Goal: Transaction & Acquisition: Purchase product/service

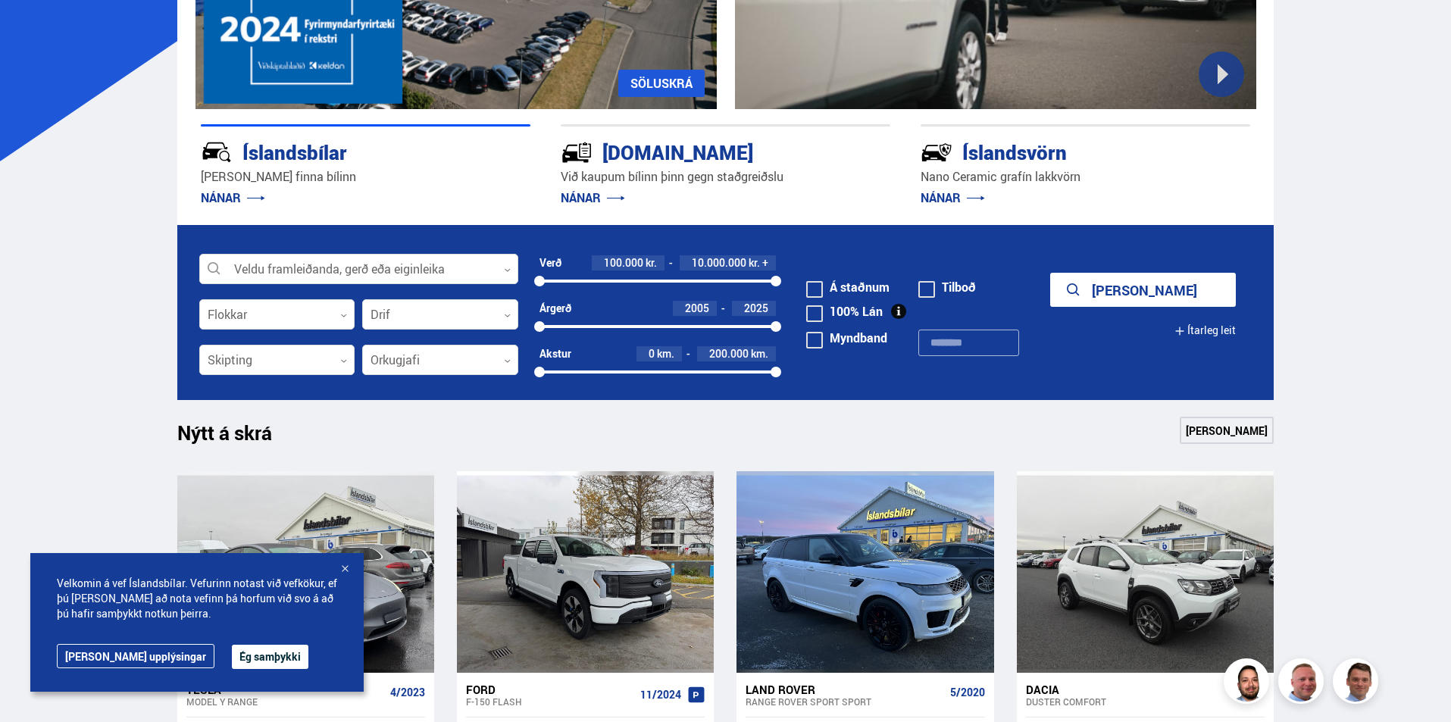
scroll to position [530, 0]
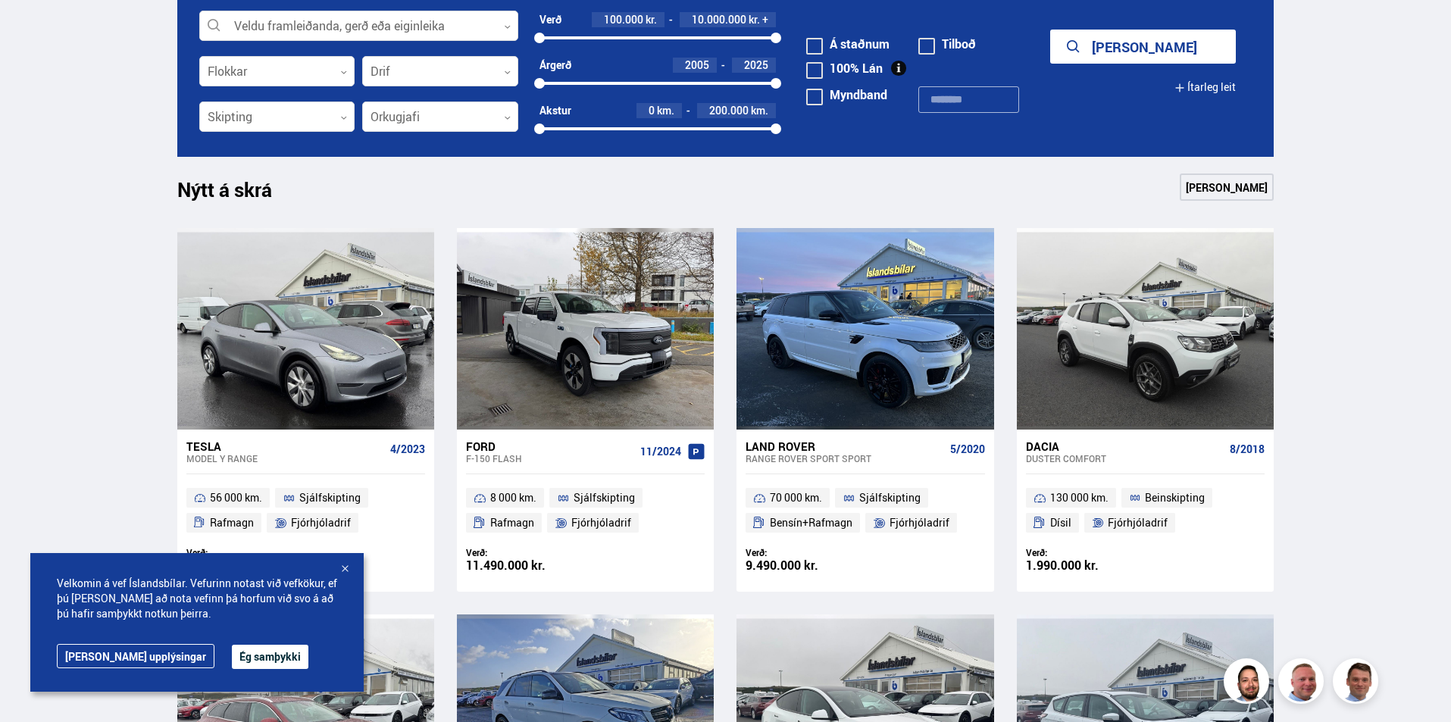
drag, startPoint x: 205, startPoint y: 659, endPoint x: 214, endPoint y: 643, distance: 18.0
click at [232, 659] on button "Ég samþykki" at bounding box center [270, 657] width 77 height 24
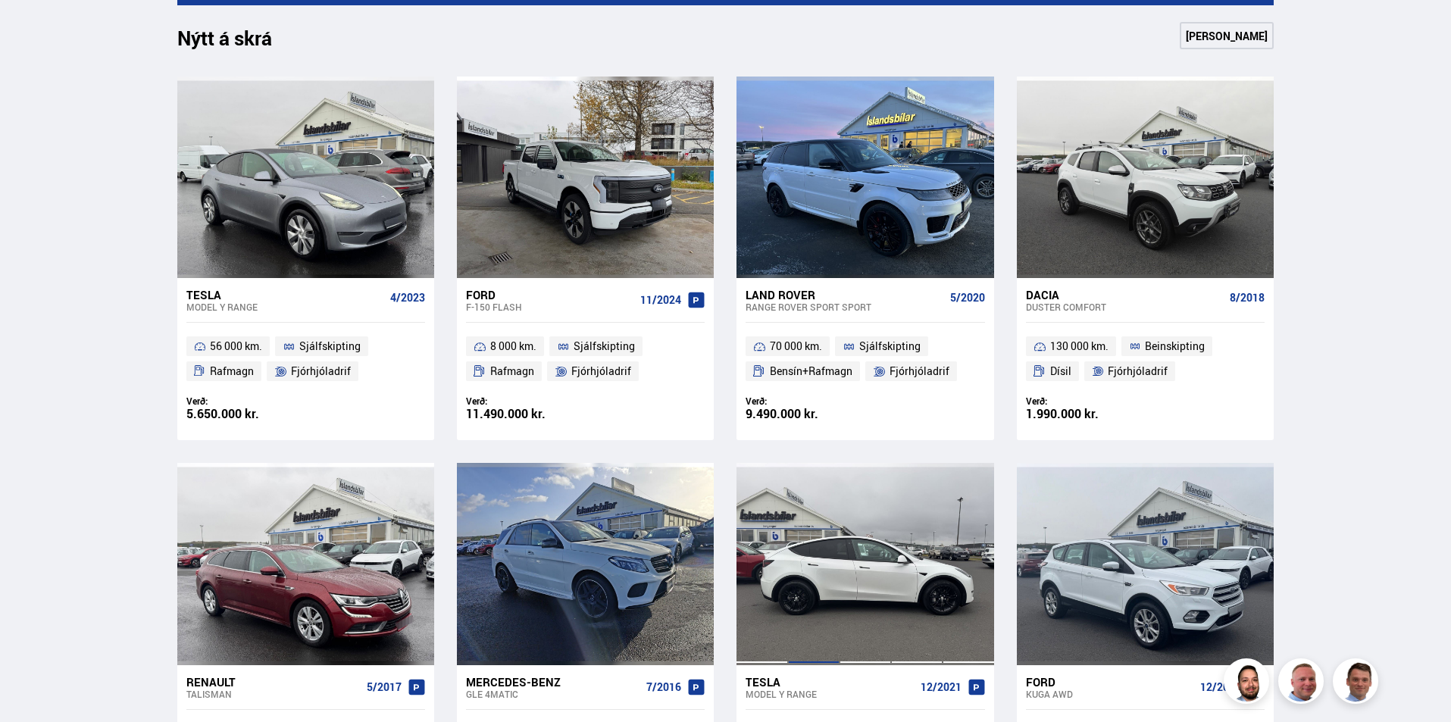
scroll to position [227, 0]
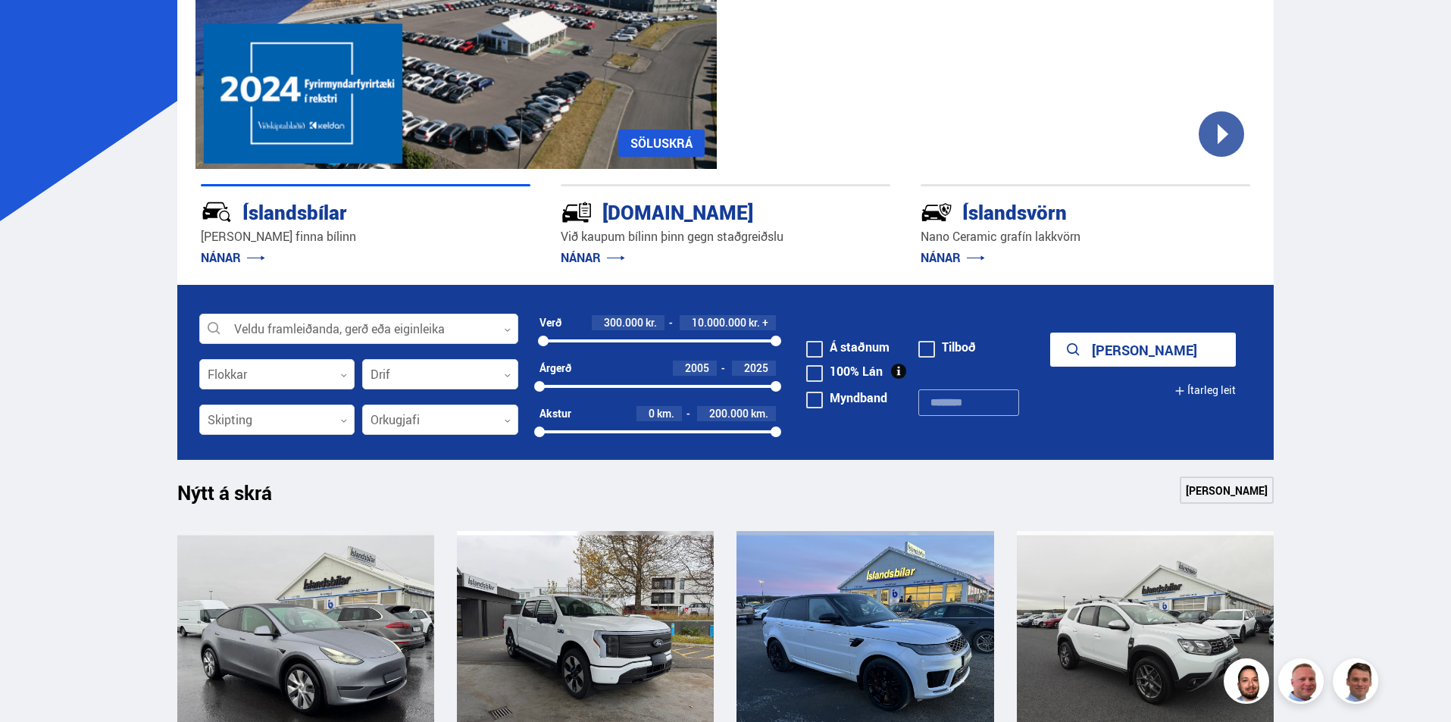
drag, startPoint x: 536, startPoint y: 336, endPoint x: 543, endPoint y: 339, distance: 8.2
click at [543, 339] on div at bounding box center [543, 341] width 11 height 11
drag, startPoint x: 774, startPoint y: 343, endPoint x: 555, endPoint y: 347, distance: 219.7
click at [555, 347] on div "300000 740001" at bounding box center [657, 341] width 237 height 14
click at [1149, 354] on button "Sýna 2 bíla" at bounding box center [1143, 350] width 186 height 34
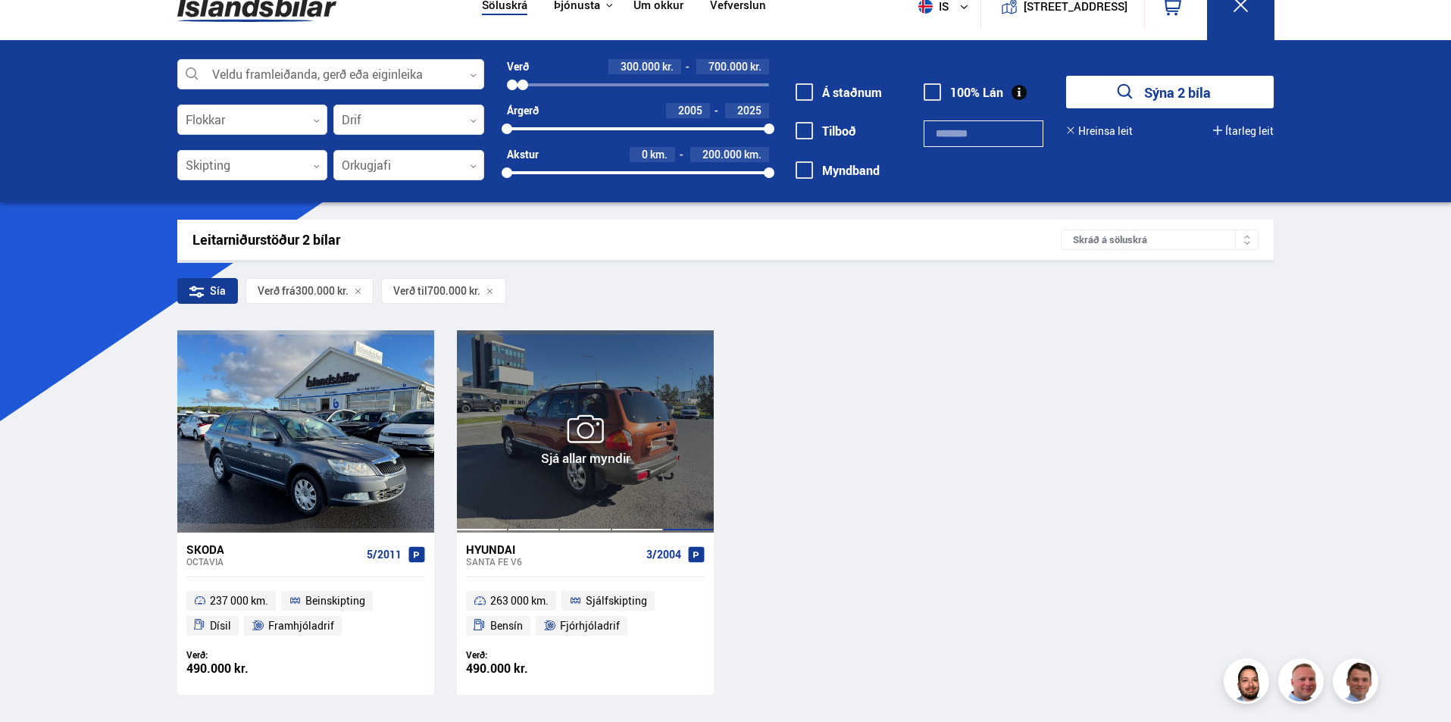
scroll to position [76, 0]
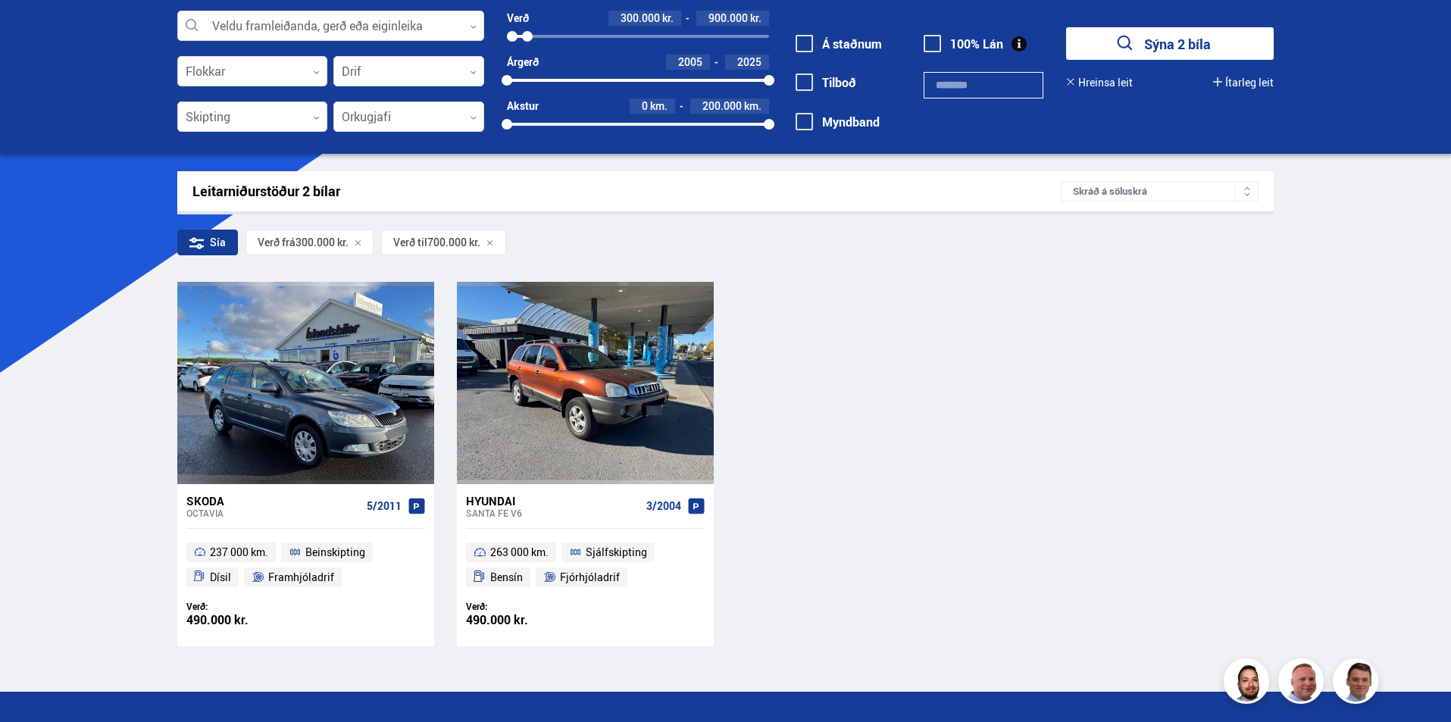
click at [527, 36] on div at bounding box center [527, 36] width 11 height 11
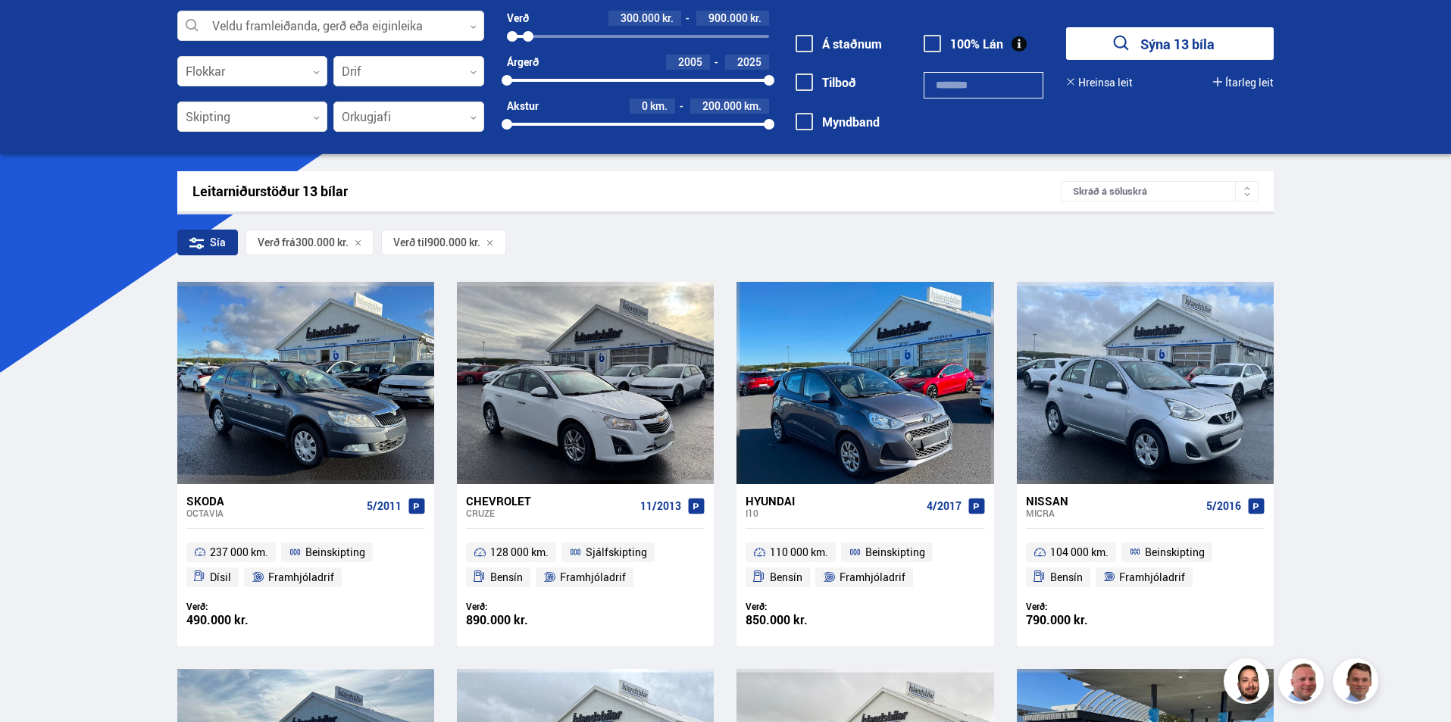
click at [1163, 54] on button "Sýna 13 bíla" at bounding box center [1170, 43] width 208 height 33
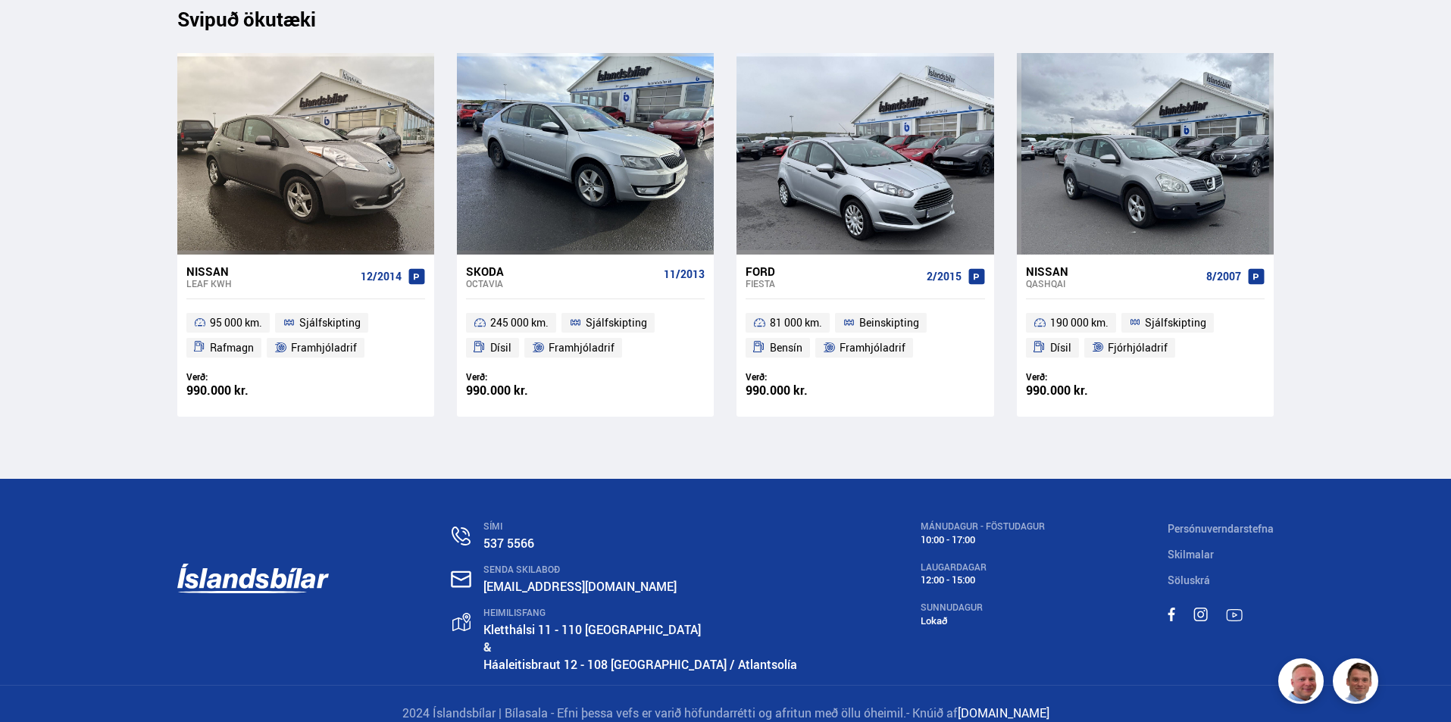
scroll to position [16872, 0]
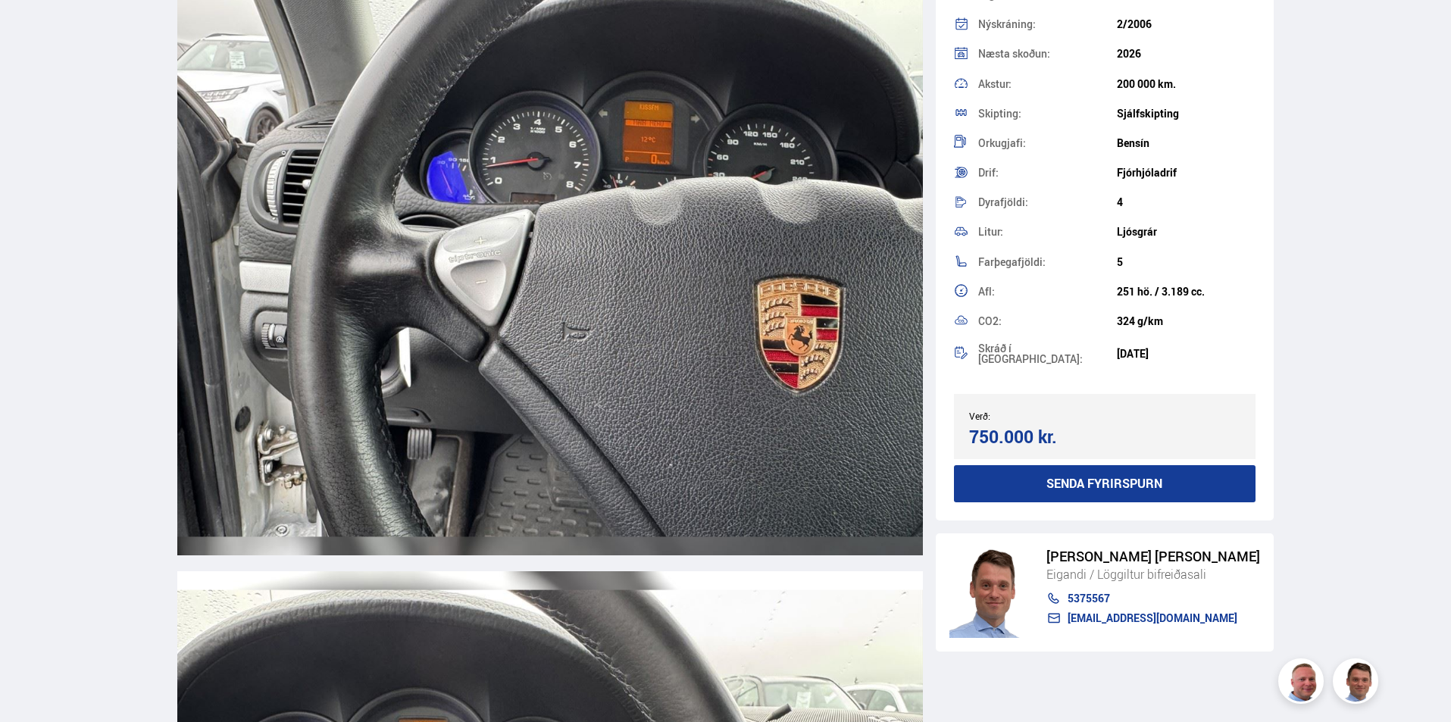
scroll to position [14925, 0]
